Goal: Check status

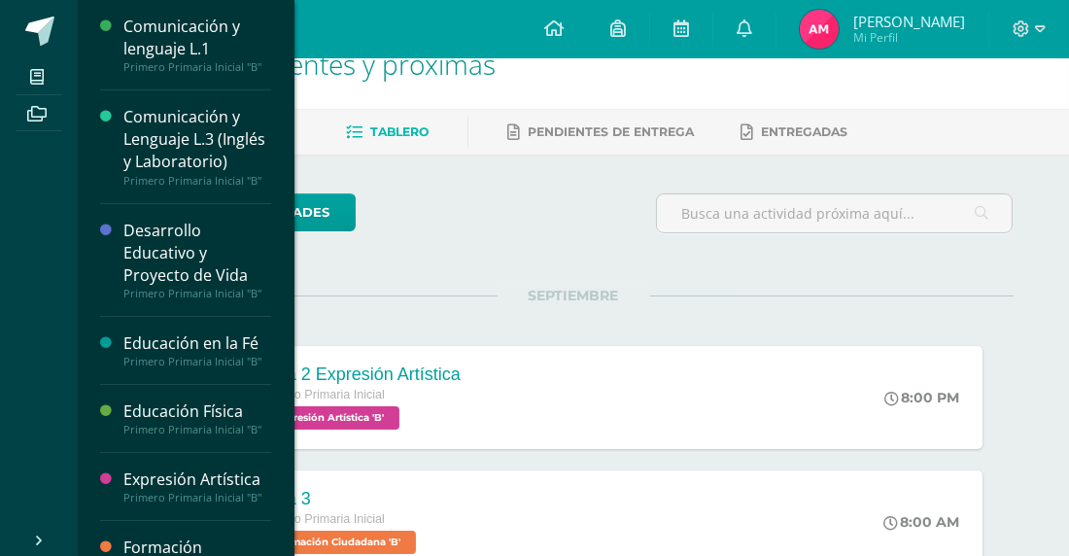
click at [457, 210] on div "todas las Actividades" at bounding box center [312, 220] width 373 height 55
click at [30, 184] on ul "Mis cursos Archivos" at bounding box center [39, 287] width 78 height 459
click at [525, 214] on div "todas las Actividades" at bounding box center [573, 220] width 895 height 55
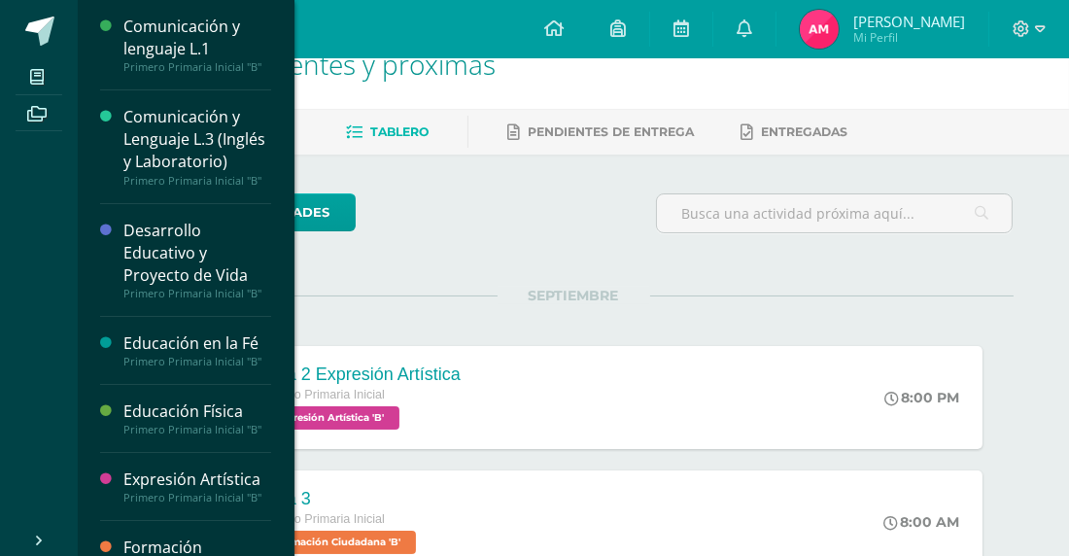
click at [525, 214] on div "todas las Actividades" at bounding box center [573, 220] width 895 height 55
click at [362, 414] on span "Expresión Artística 'B'" at bounding box center [326, 417] width 142 height 23
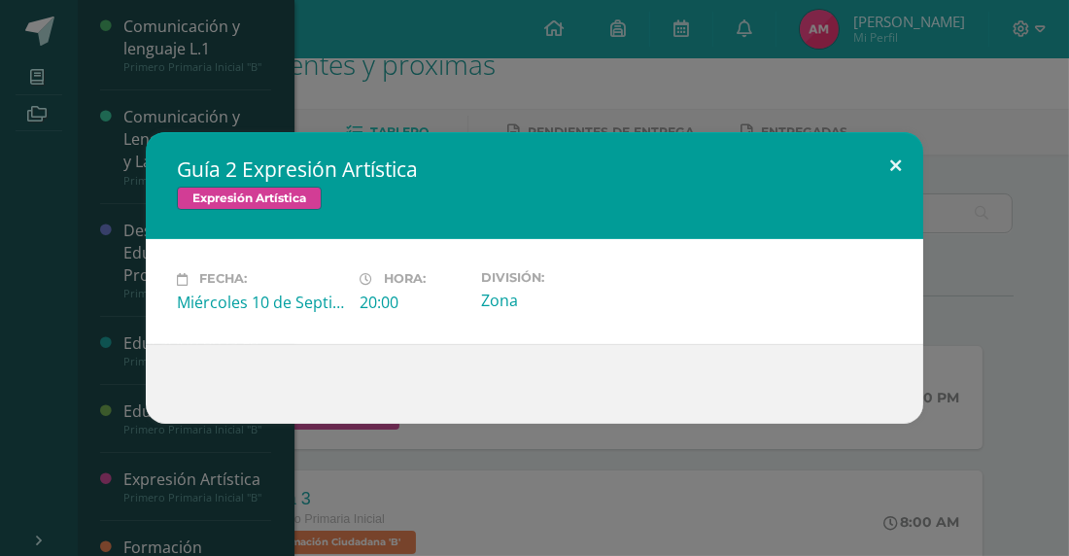
click at [894, 169] on button at bounding box center [895, 165] width 55 height 66
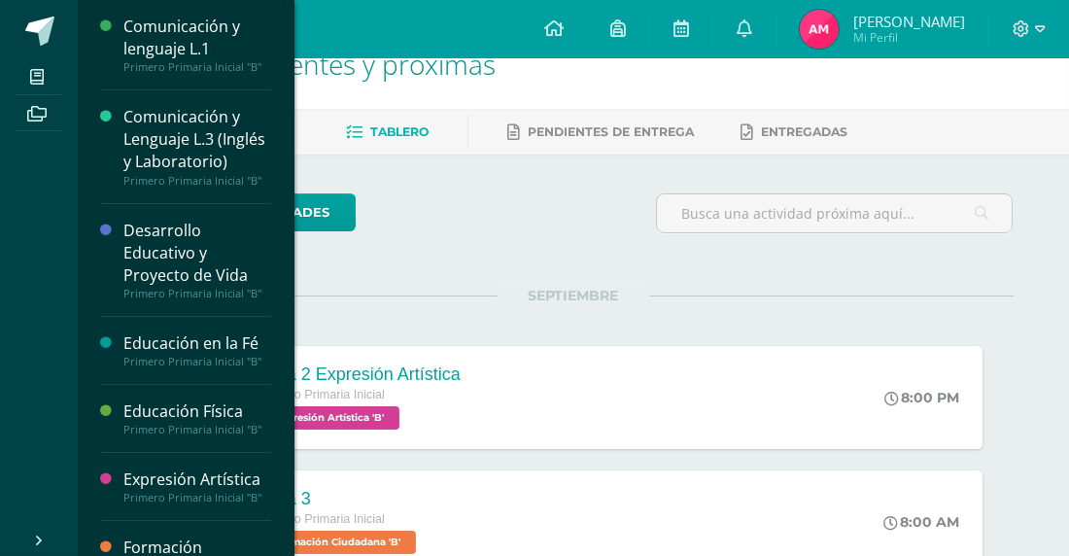
click at [992, 326] on div "SEPTIEMBRE MIÉ 10 Guía 2 Expresión Artística Primero Primaria Inicial Expresión…" at bounding box center [574, 373] width 880 height 156
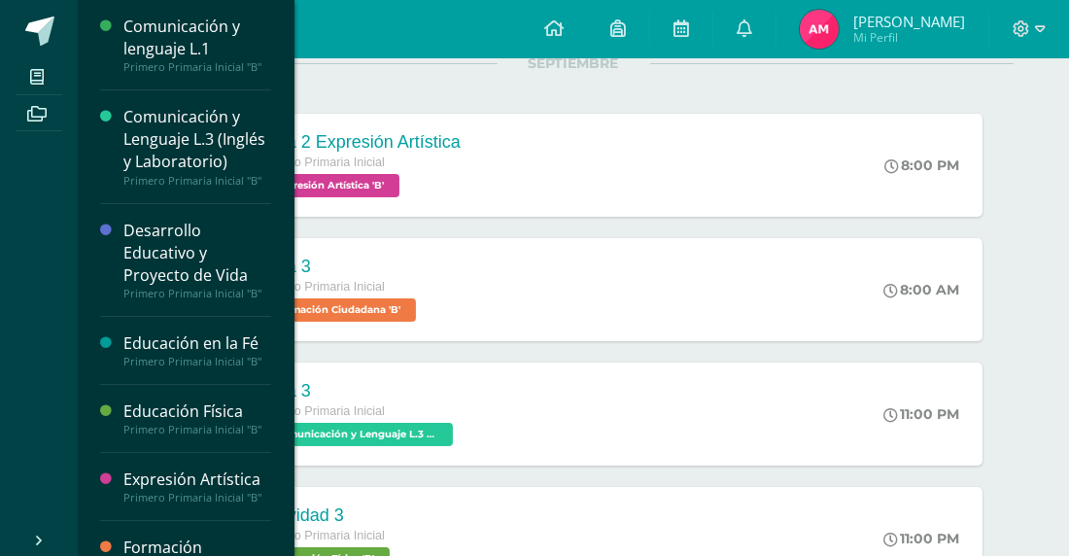
scroll to position [310, 0]
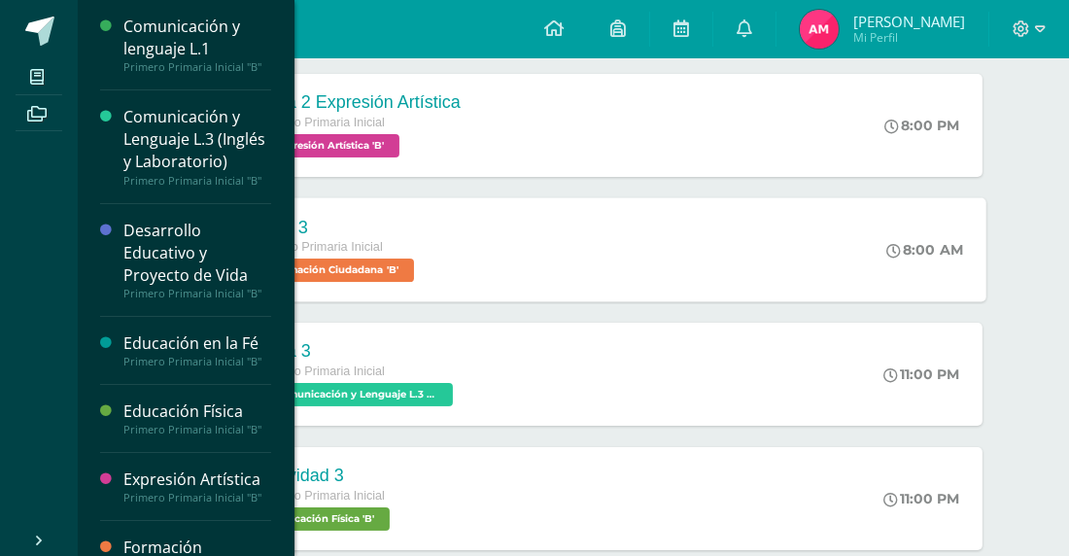
click at [355, 272] on span "Formación Ciudadana 'B'" at bounding box center [334, 270] width 159 height 23
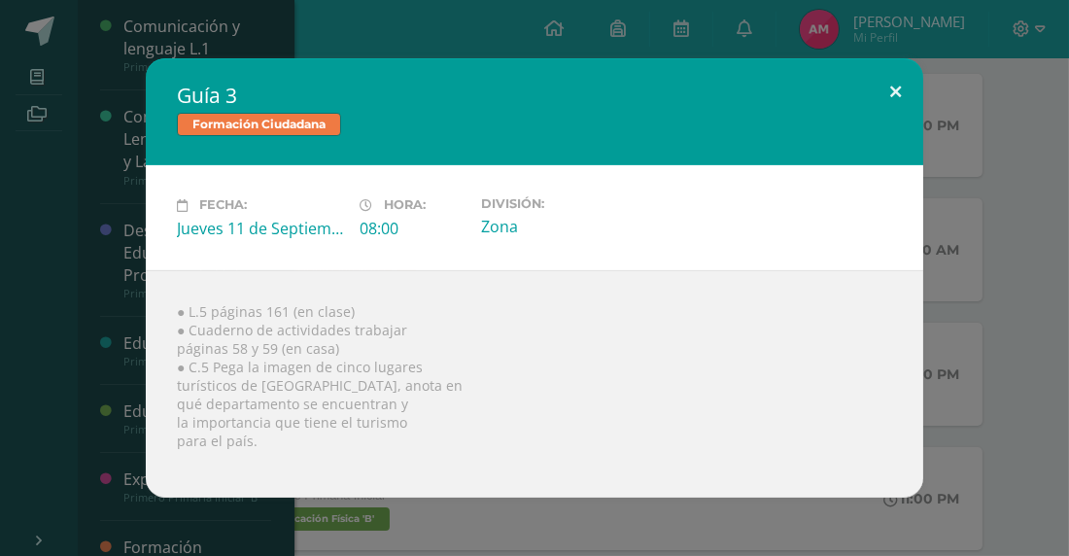
click at [904, 84] on button at bounding box center [895, 91] width 55 height 66
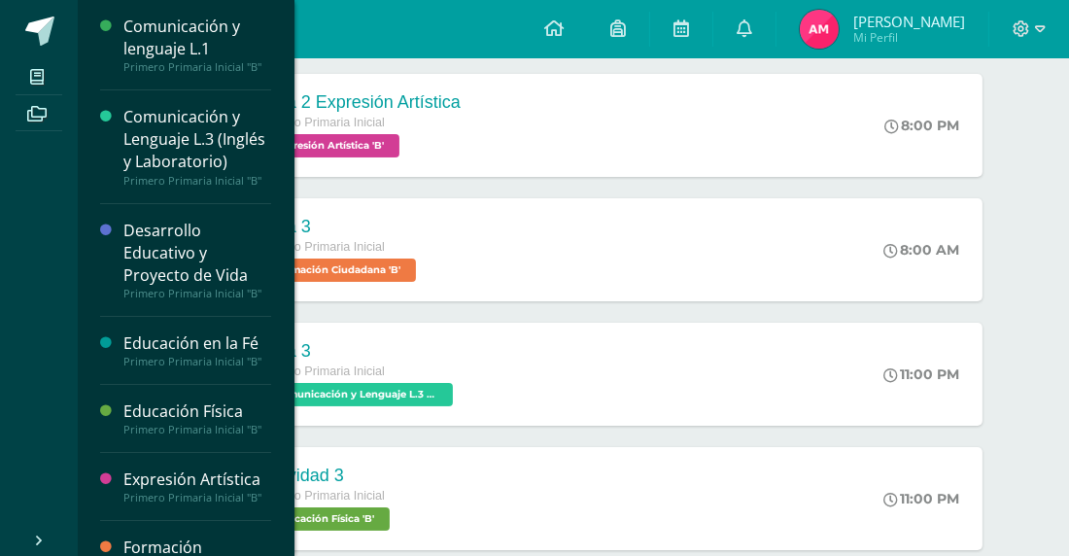
click at [907, 37] on span "Mi Perfil" at bounding box center [909, 37] width 112 height 17
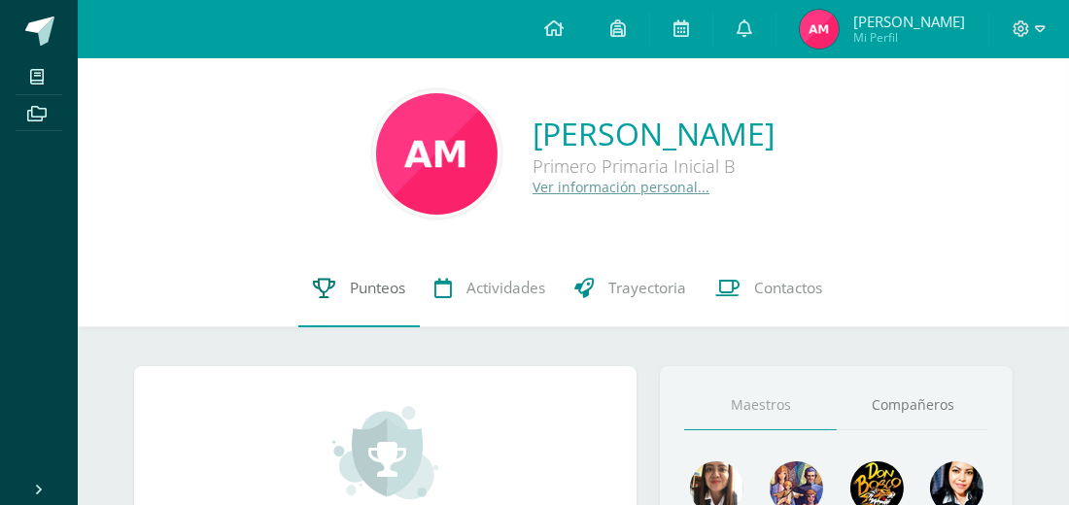
click at [359, 294] on span "Punteos" at bounding box center [377, 288] width 55 height 20
